Goal: Task Accomplishment & Management: Manage account settings

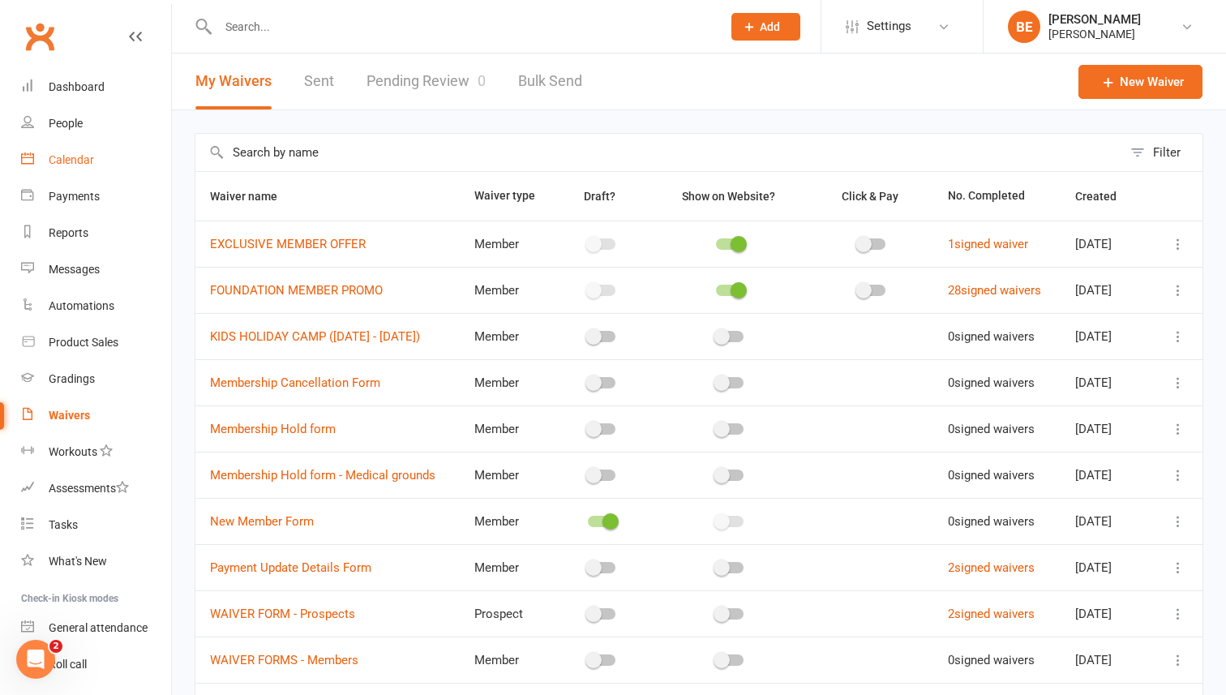
click at [74, 165] on div "Calendar" at bounding box center [71, 159] width 45 height 13
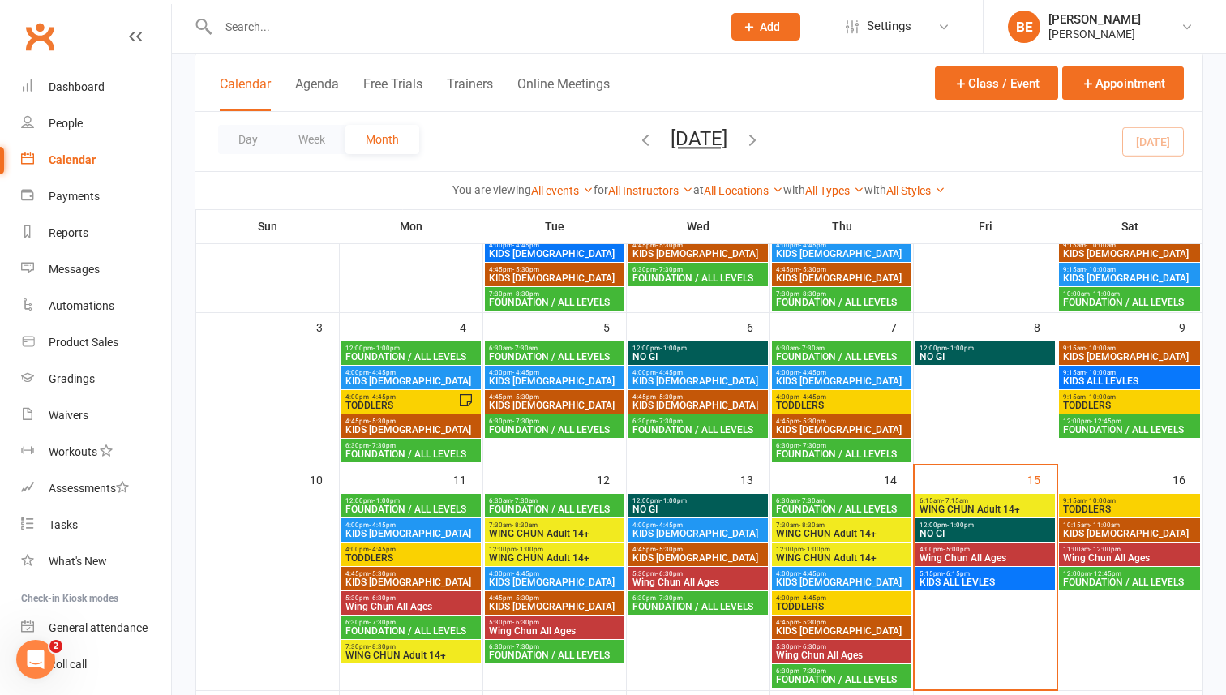
scroll to position [160, 0]
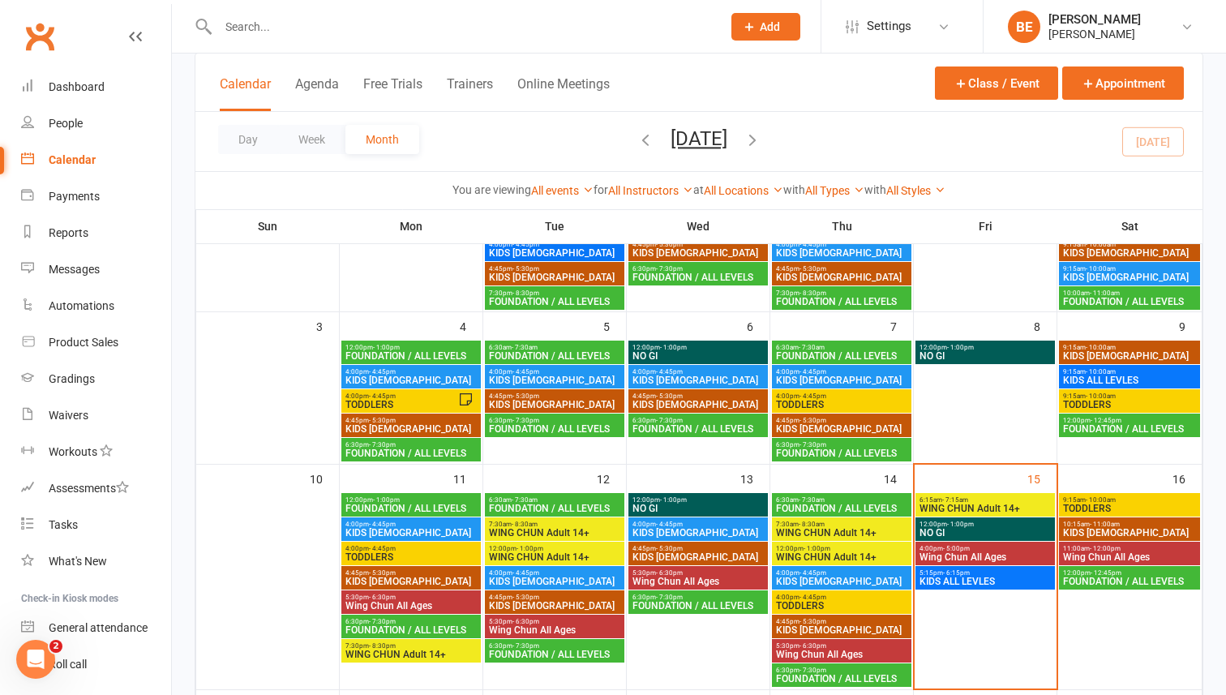
click at [956, 508] on span "WING CHUN Adult 14+" at bounding box center [985, 509] width 133 height 10
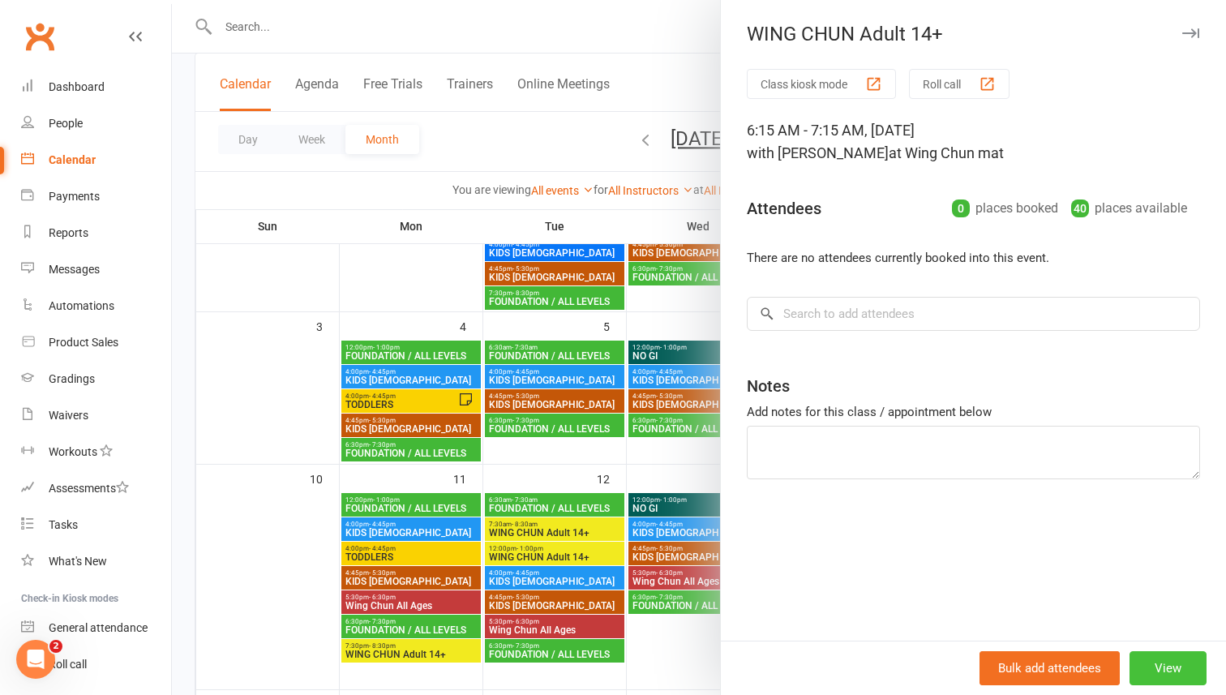
click at [1179, 668] on button "View" at bounding box center [1168, 668] width 77 height 34
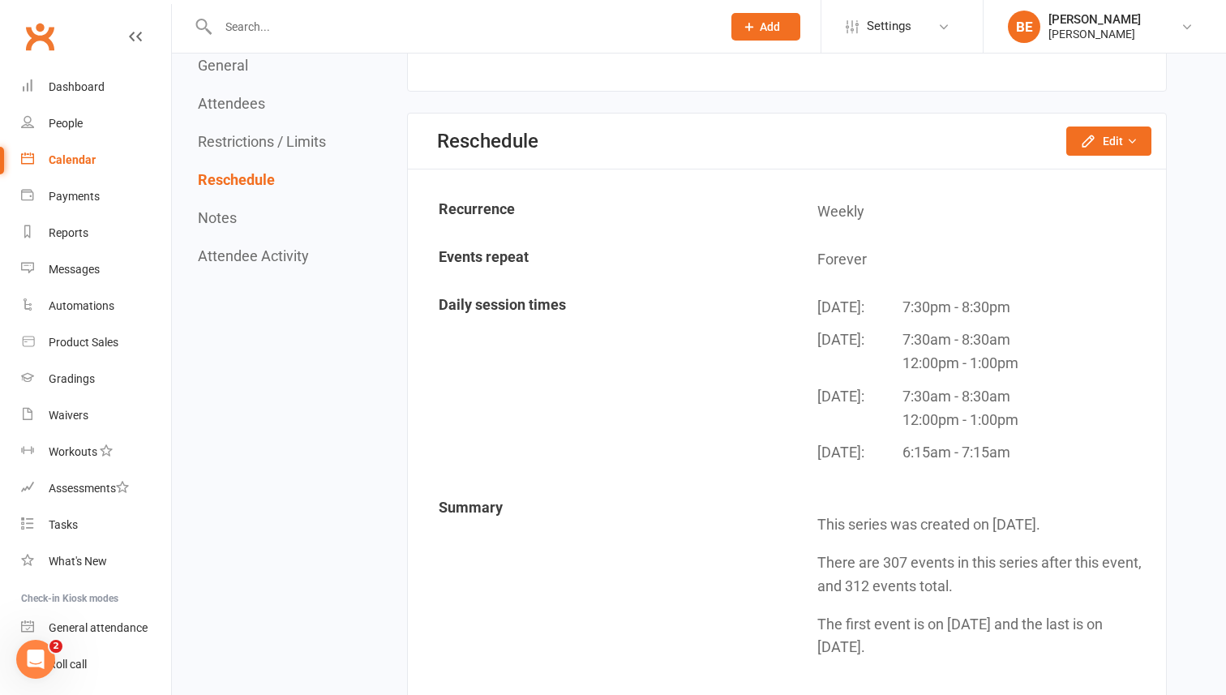
scroll to position [1486, 0]
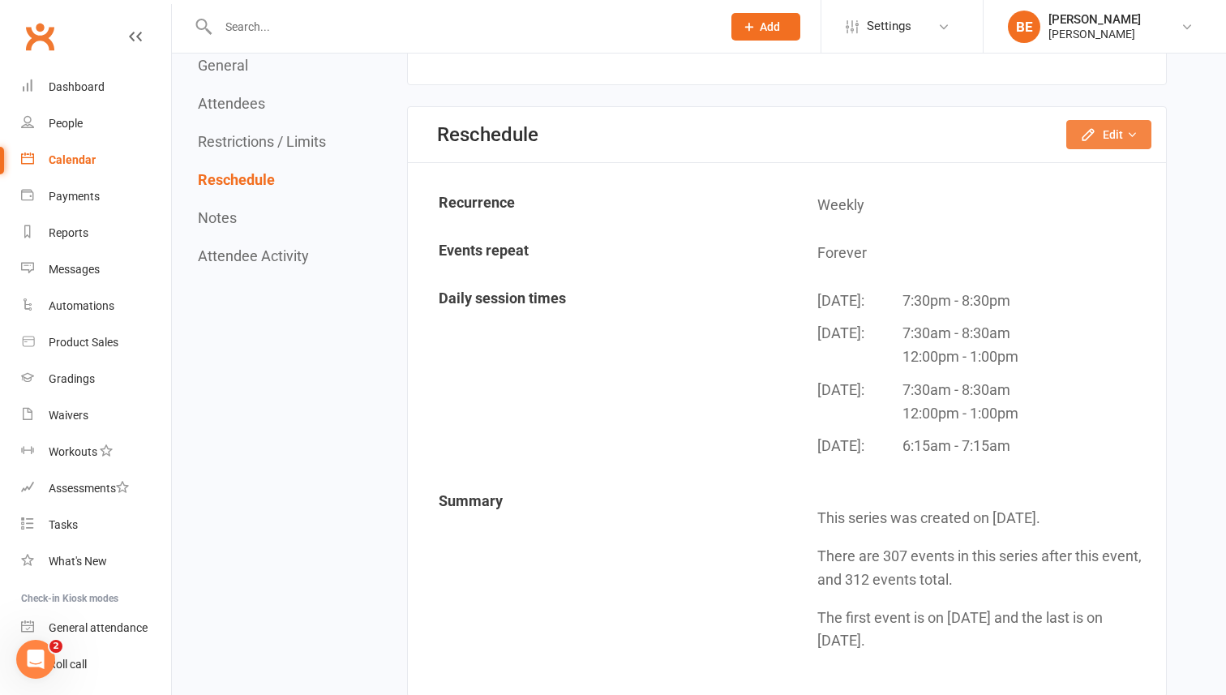
click at [1134, 136] on icon "button" at bounding box center [1131, 134] width 11 height 11
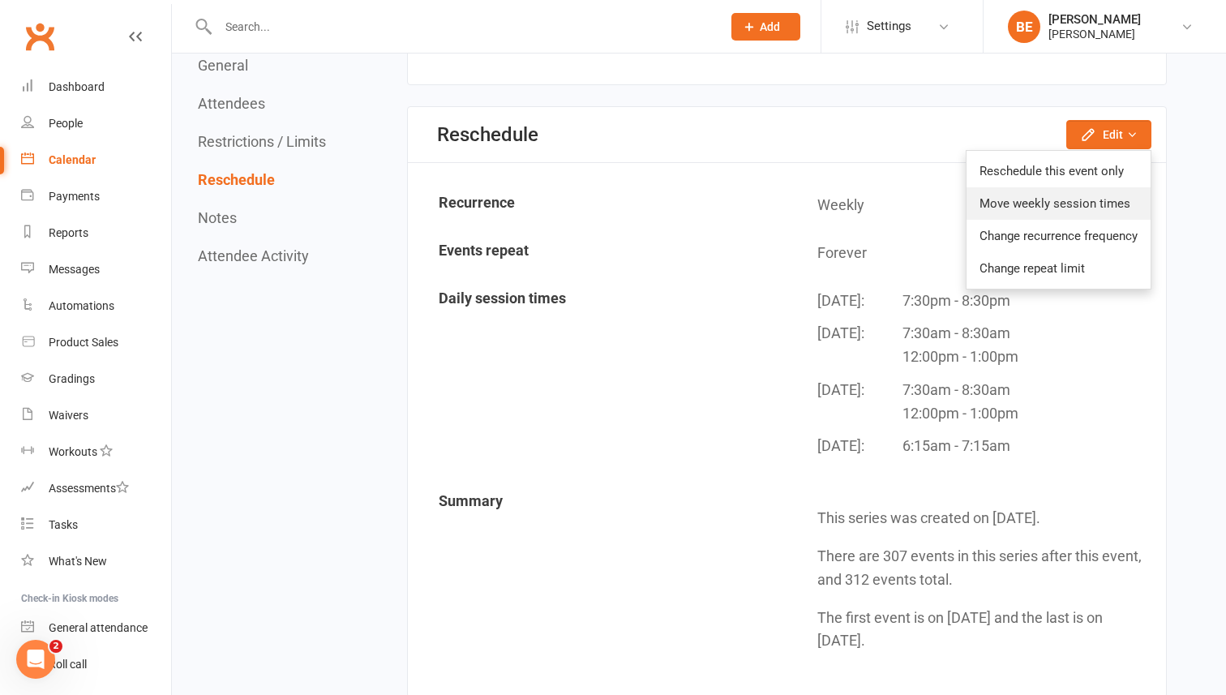
click at [1053, 203] on link "Move weekly session times" at bounding box center [1059, 203] width 184 height 32
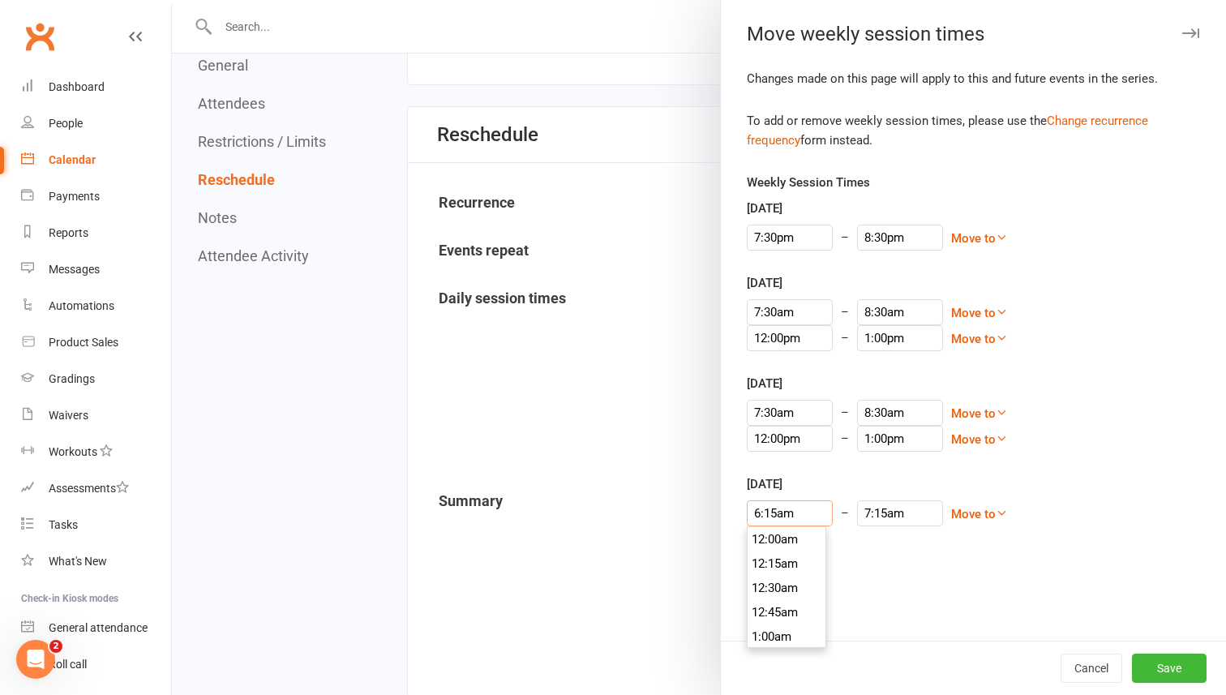
click at [799, 513] on input "6:15am" at bounding box center [790, 513] width 86 height 26
type input "6:15pm"
type input "7:15pm"
click at [783, 579] on li "6:15pm" at bounding box center [787, 580] width 78 height 24
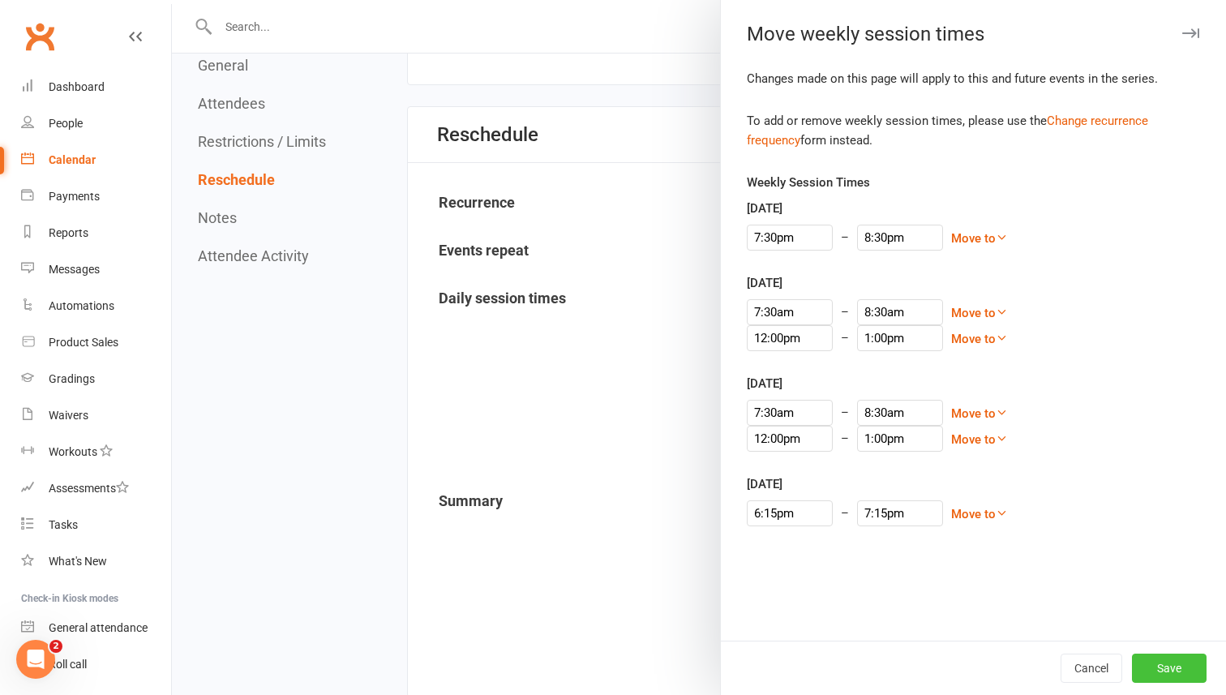
click at [1167, 670] on button "Save" at bounding box center [1169, 668] width 75 height 29
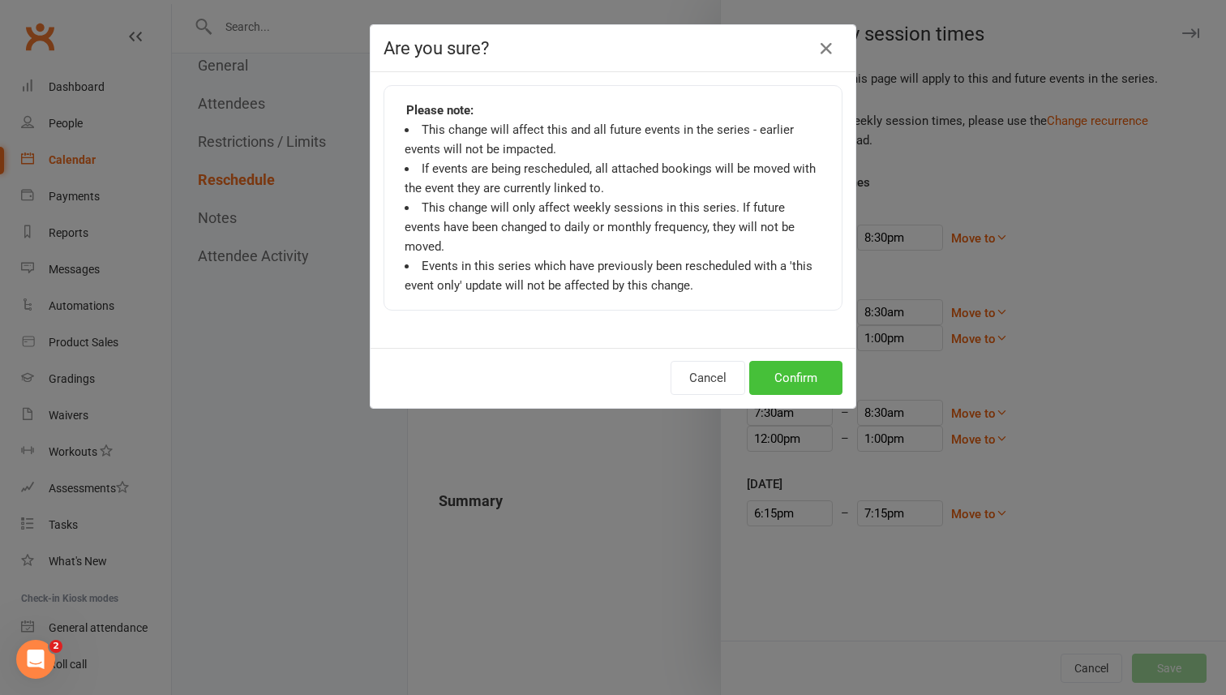
click at [807, 366] on button "Confirm" at bounding box center [795, 378] width 93 height 34
